Goal: Transaction & Acquisition: Book appointment/travel/reservation

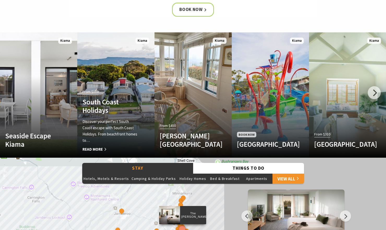
scroll to position [290, 0]
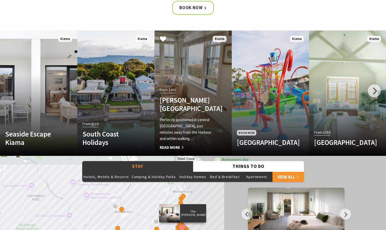
click at [200, 88] on div "From $450 Allwood Harbour Cottage Perfectly positioned in central Kiama, just m…" at bounding box center [187, 118] width 66 height 64
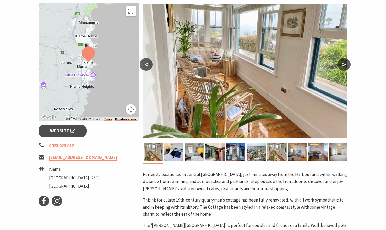
scroll to position [94, 0]
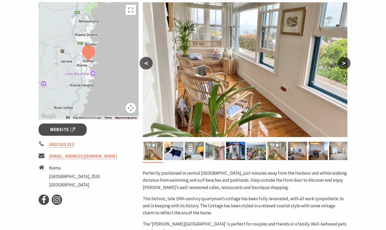
click at [207, 142] on img at bounding box center [214, 151] width 19 height 18
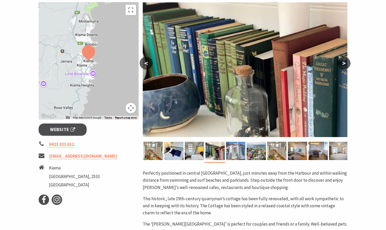
click at [235, 148] on img at bounding box center [235, 151] width 19 height 18
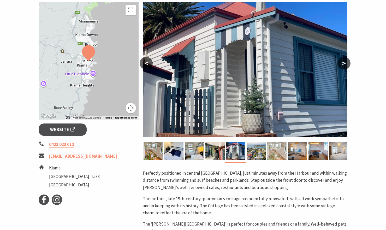
click at [284, 148] on img at bounding box center [276, 151] width 19 height 18
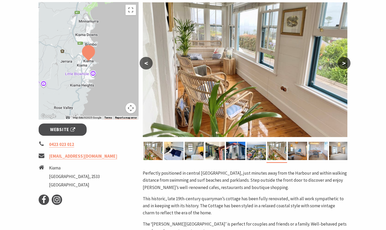
click at [313, 149] on img at bounding box center [317, 151] width 19 height 18
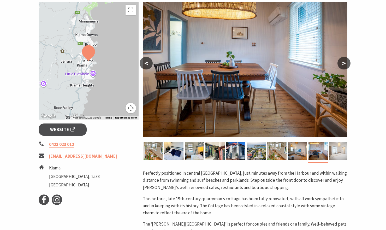
click at [333, 150] on img at bounding box center [338, 151] width 19 height 18
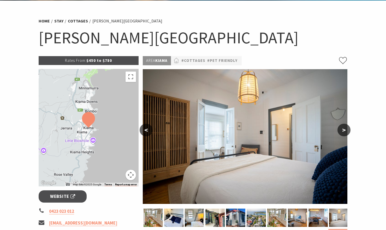
scroll to position [26, 0]
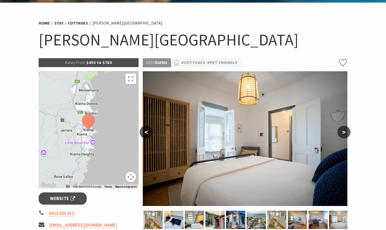
click at [105, 64] on p "Rates From: $450 to $780" at bounding box center [89, 62] width 100 height 9
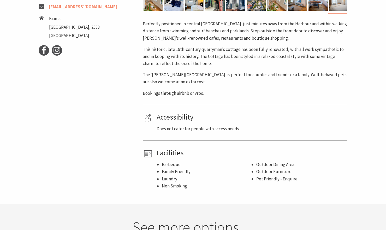
scroll to position [188, 0]
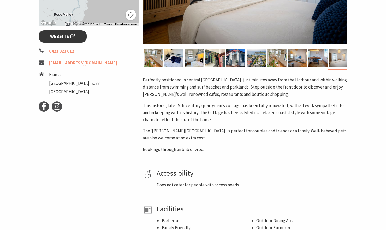
click at [60, 42] on link "Website" at bounding box center [63, 36] width 48 height 12
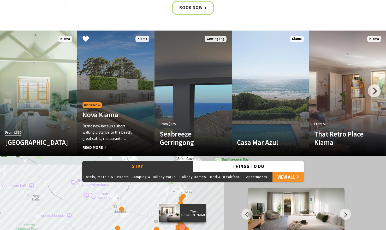
scroll to position [292, 0]
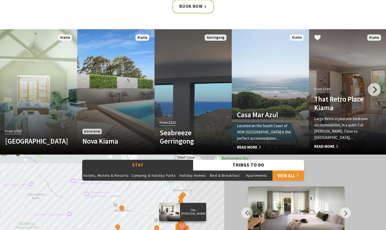
click at [336, 73] on link "From $180 That Retro Place Kiama Large Retro styled one-bedroom accommodation, …" at bounding box center [347, 91] width 77 height 125
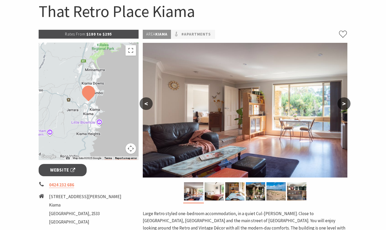
scroll to position [56, 0]
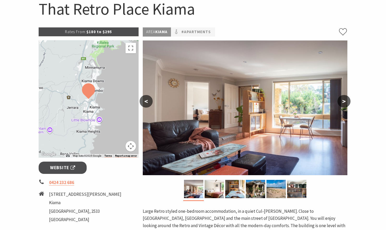
click at [178, 124] on img at bounding box center [245, 107] width 205 height 135
click at [220, 192] on img at bounding box center [214, 189] width 19 height 18
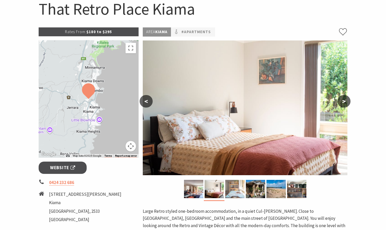
click at [233, 191] on img at bounding box center [234, 189] width 19 height 18
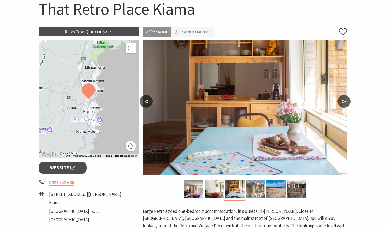
click at [265, 188] on div at bounding box center [255, 189] width 21 height 18
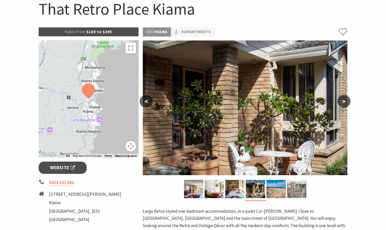
click at [299, 184] on img at bounding box center [296, 189] width 19 height 18
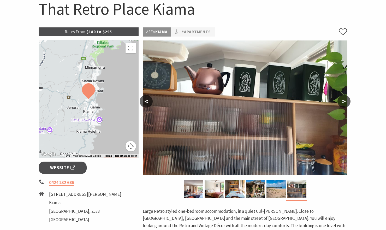
click at [313, 185] on div at bounding box center [245, 190] width 205 height 21
click at [102, 32] on p "Rates From: $180 to $295" at bounding box center [89, 31] width 100 height 9
click at [54, 164] on span "Website" at bounding box center [62, 167] width 25 height 7
